Goal: Transaction & Acquisition: Purchase product/service

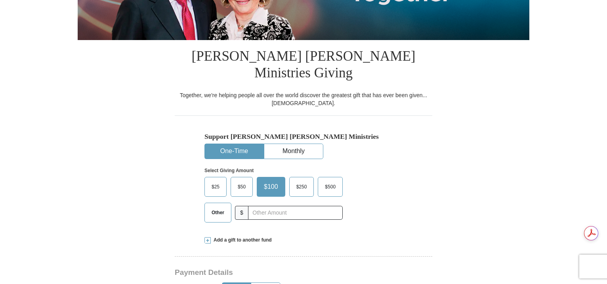
click at [213, 181] on span "$25" at bounding box center [216, 187] width 16 height 12
click at [0, 0] on input "$25" at bounding box center [0, 0] width 0 height 0
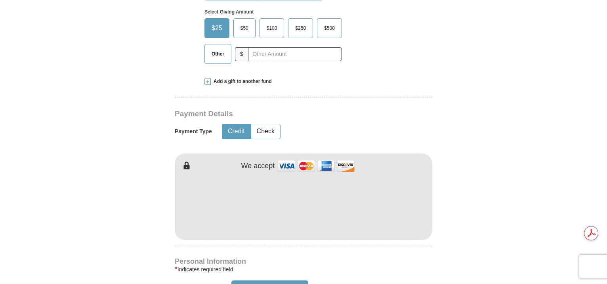
type input "[PERSON_NAME]"
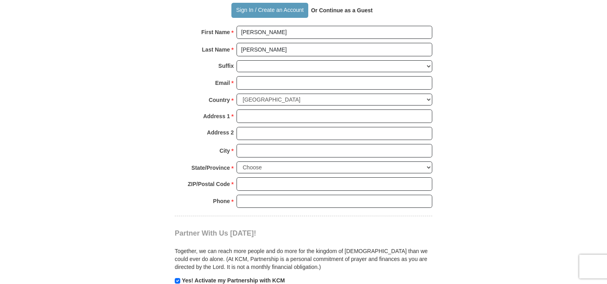
scroll to position [515, 0]
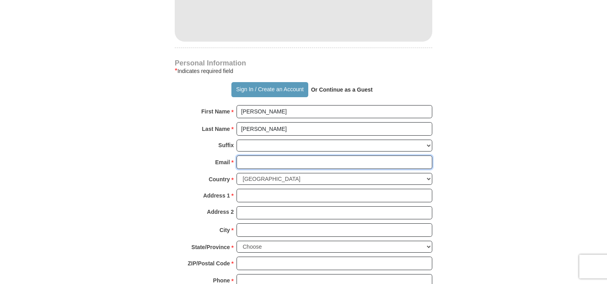
click at [249, 155] on input "Email *" at bounding box center [335, 161] width 196 height 13
type input "[EMAIL_ADDRESS][DOMAIN_NAME]"
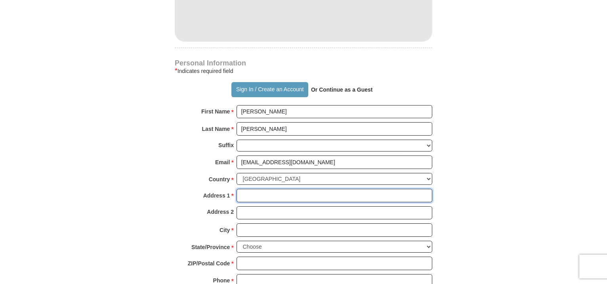
type input "[STREET_ADDRESS][PERSON_NAME][DEMOGRAPHIC_DATA]"
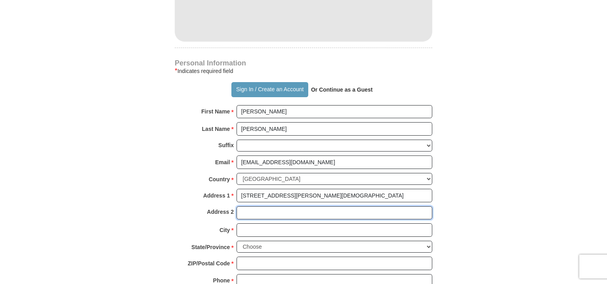
type input "Trlr 6"
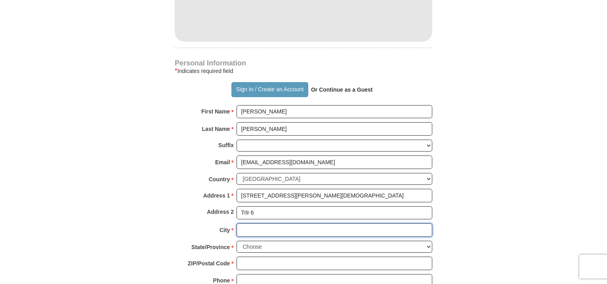
type input "Bath"
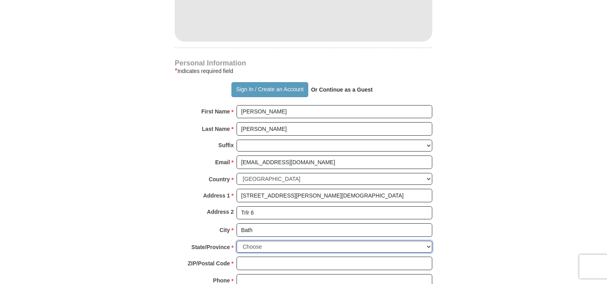
select select "PA"
type input "18014"
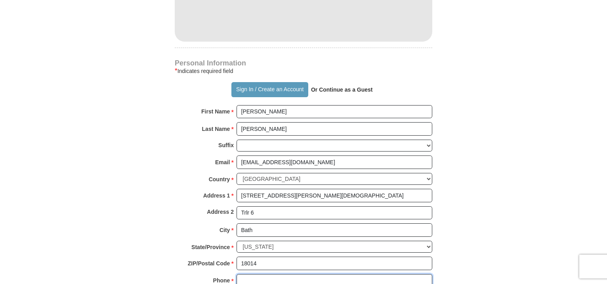
type input "4847257205"
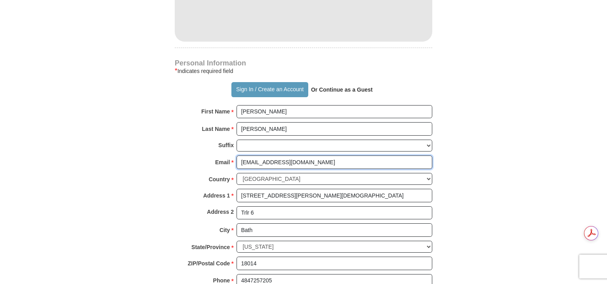
scroll to position [0, 0]
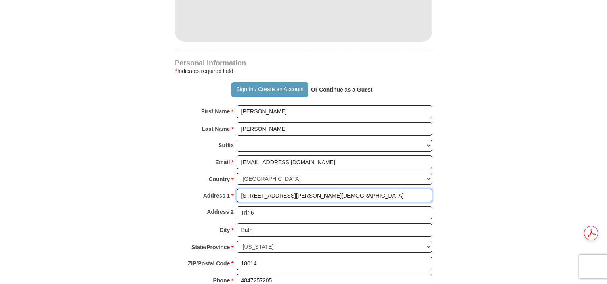
click at [336, 189] on input "[STREET_ADDRESS][PERSON_NAME][DEMOGRAPHIC_DATA]" at bounding box center [335, 195] width 196 height 13
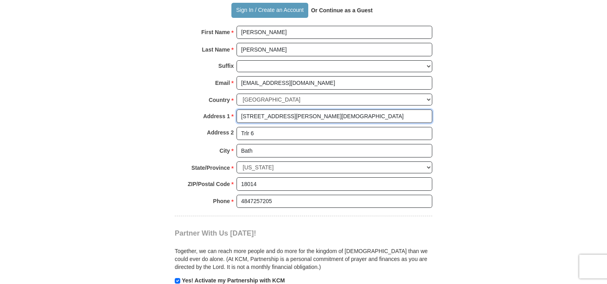
type input "[STREET_ADDRESS][PERSON_NAME][DEMOGRAPHIC_DATA]"
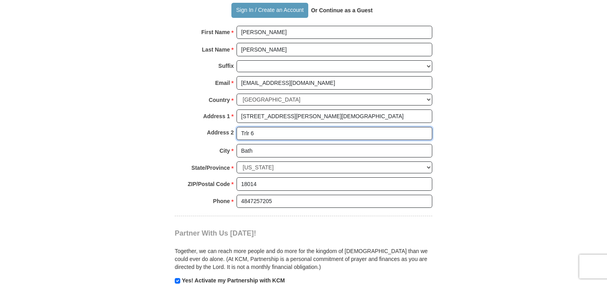
click at [255, 127] on input "Trlr 6" at bounding box center [335, 133] width 196 height 13
type input "T"
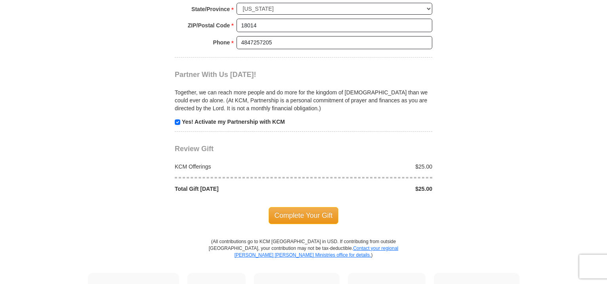
scroll to position [793, 0]
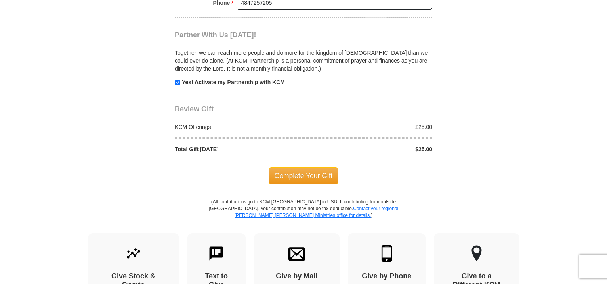
click at [300, 167] on span "Complete Your Gift" at bounding box center [304, 175] width 70 height 17
